Goal: Navigation & Orientation: Find specific page/section

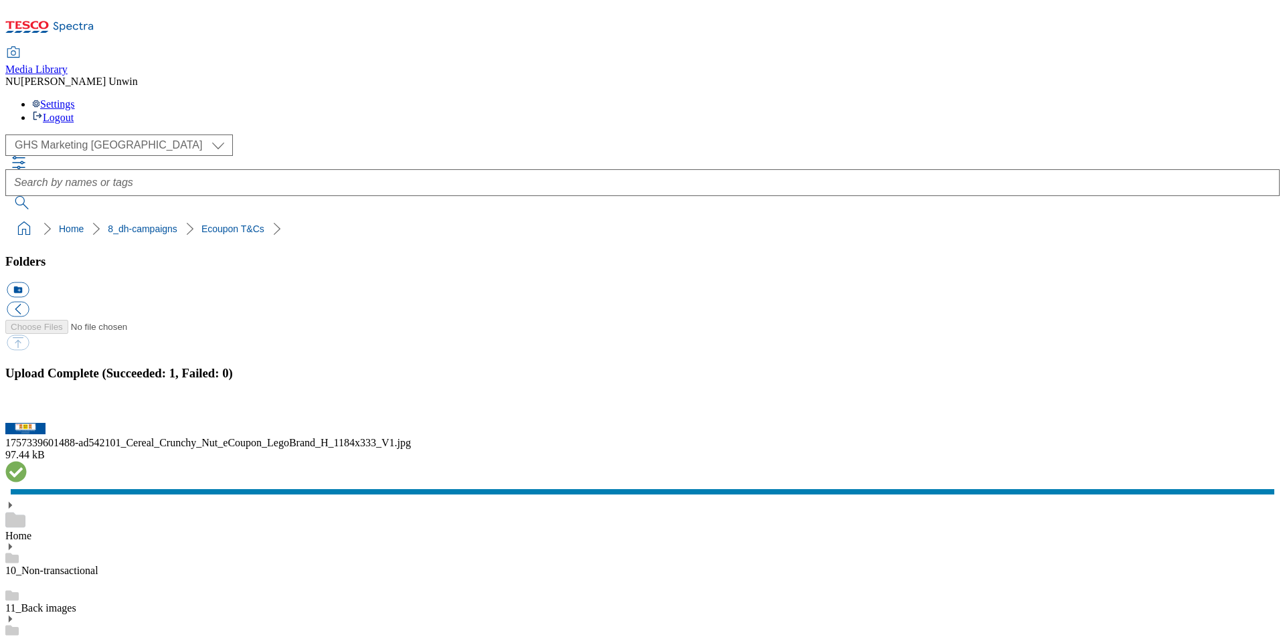
scroll to position [429, 0]
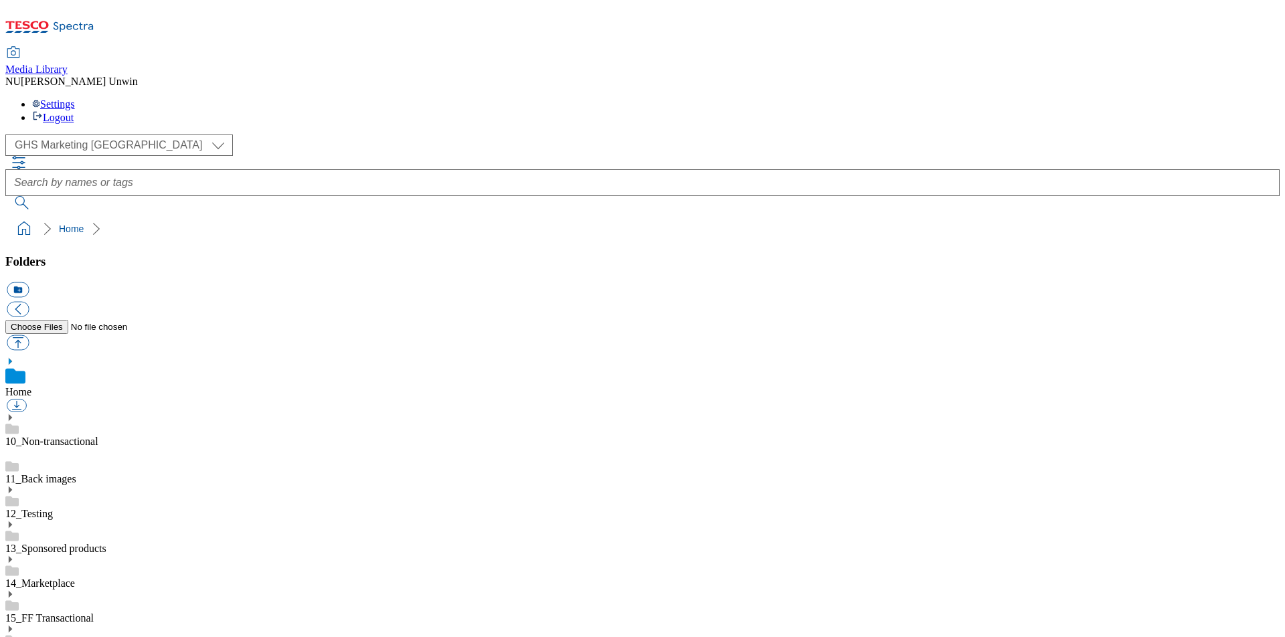
scroll to position [179, 0]
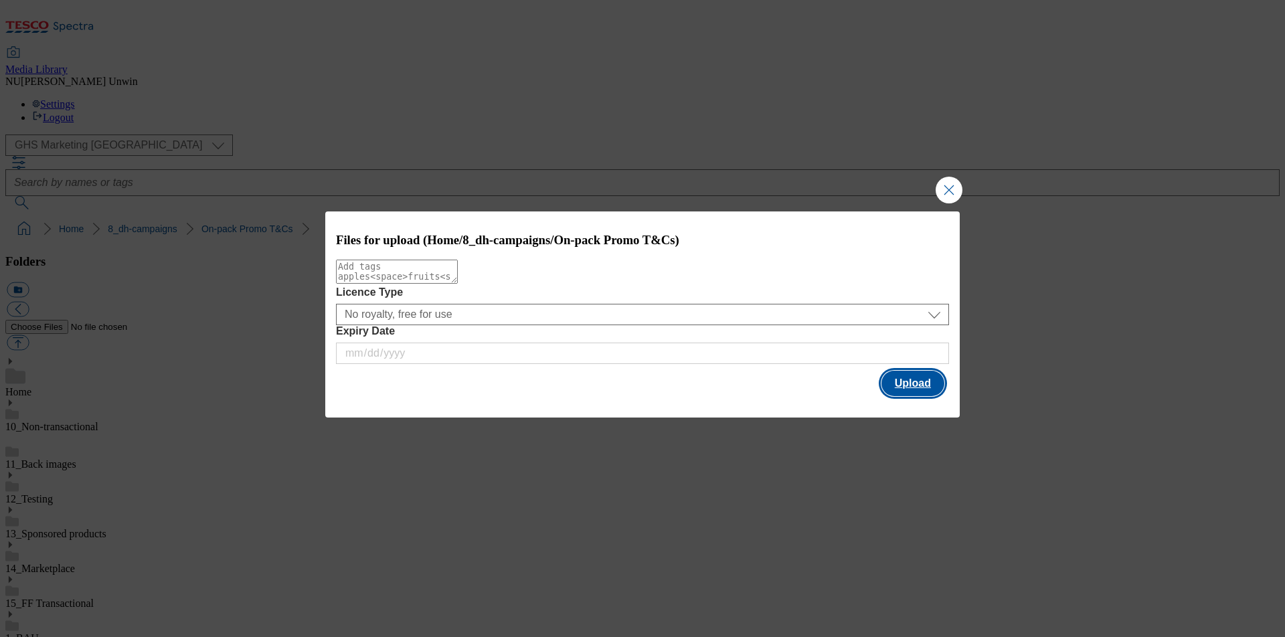
click at [915, 386] on button "Upload" at bounding box center [913, 383] width 63 height 25
